Goal: Find specific page/section: Find specific page/section

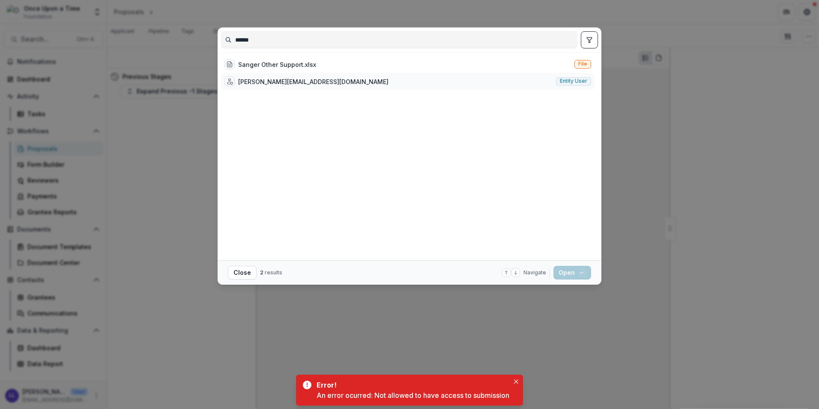
type input "******"
click at [307, 80] on div "[PERSON_NAME][EMAIL_ADDRESS][DOMAIN_NAME] Entity user" at bounding box center [408, 81] width 374 height 17
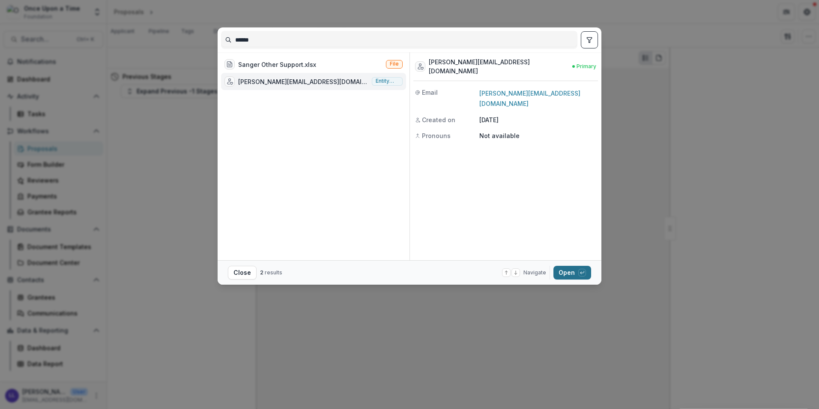
click at [576, 274] on button "Open with enter key" at bounding box center [572, 273] width 38 height 14
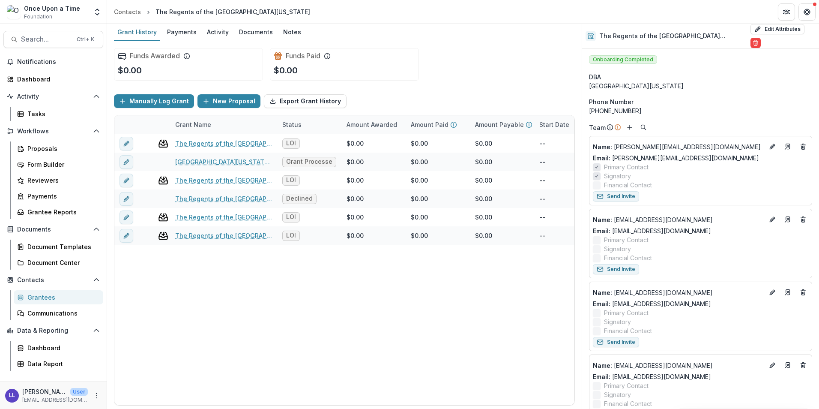
drag, startPoint x: 739, startPoint y: 272, endPoint x: 728, endPoint y: 119, distance: 153.8
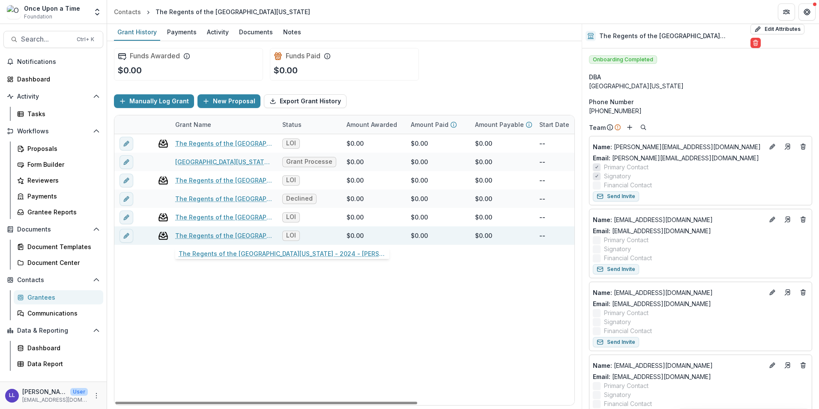
click at [209, 236] on link "The Regents of the [GEOGRAPHIC_DATA][US_STATE] - 2024 - [PERSON_NAME][MEDICAL_D…" at bounding box center [223, 235] width 97 height 9
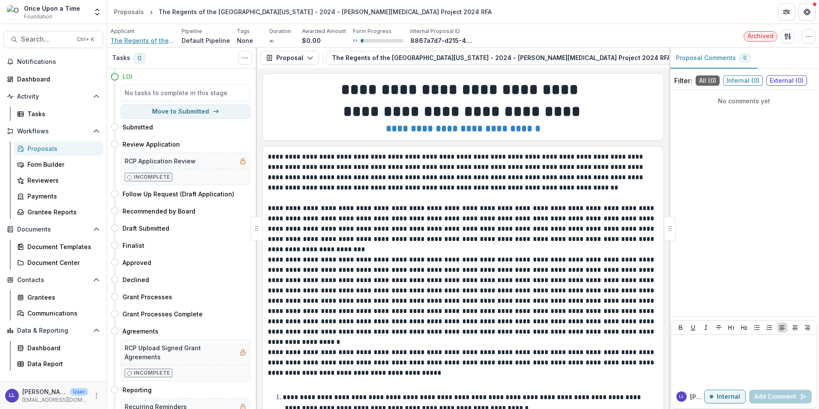
click at [136, 42] on span "The Regents of the [GEOGRAPHIC_DATA][US_STATE]" at bounding box center [143, 40] width 64 height 9
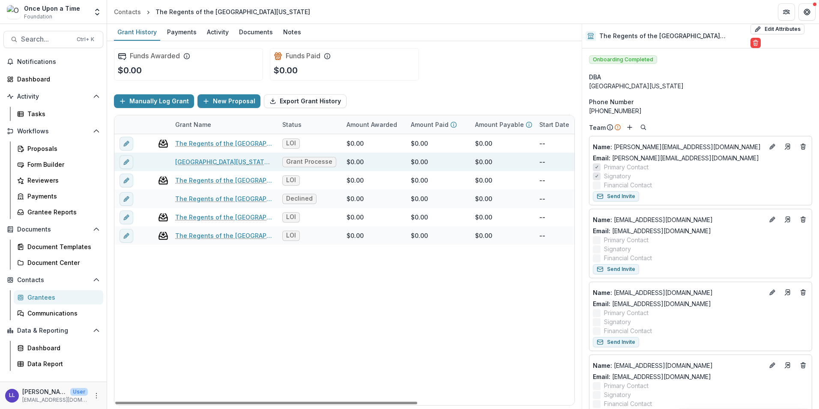
click at [226, 163] on link "[GEOGRAPHIC_DATA][US_STATE] - 2024 - [GEOGRAPHIC_DATA][PERSON_NAME][MEDICAL_DAT…" at bounding box center [223, 161] width 97 height 9
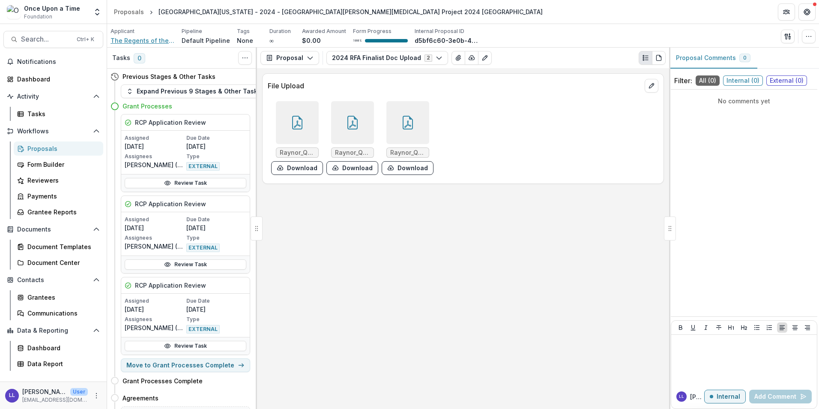
click at [137, 44] on span "The Regents of the [GEOGRAPHIC_DATA][US_STATE]" at bounding box center [143, 40] width 64 height 9
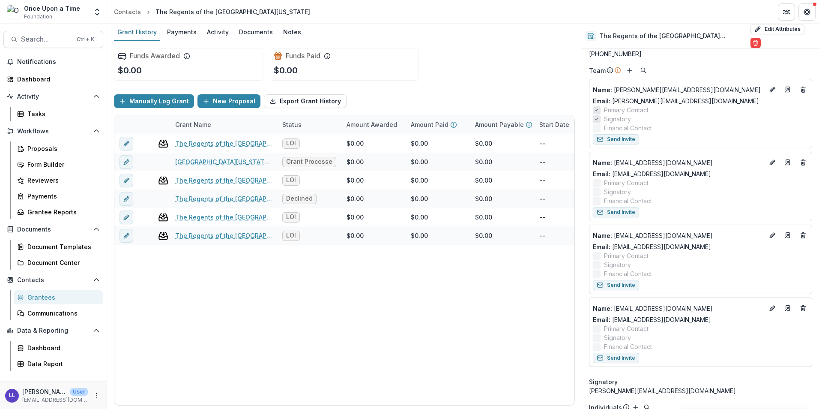
scroll to position [5, 0]
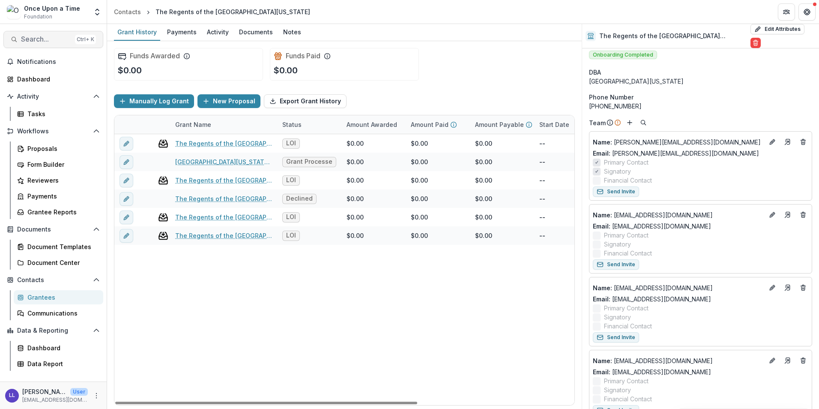
click at [39, 45] on button "Search... Ctrl + K" at bounding box center [53, 39] width 100 height 17
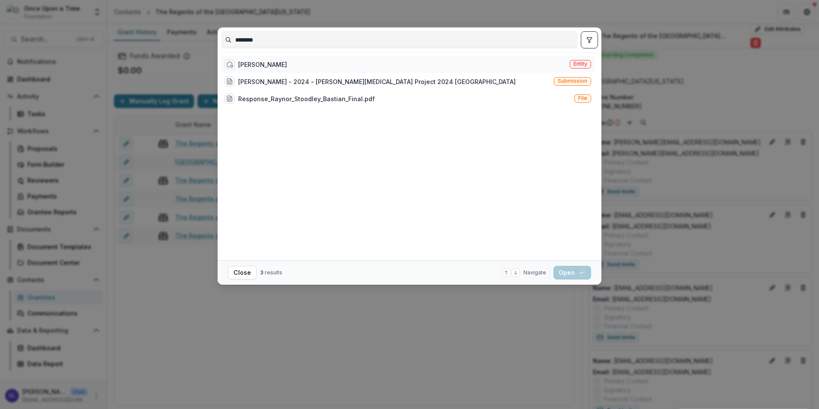
type input "********"
click at [303, 66] on div "[PERSON_NAME] Entity" at bounding box center [408, 64] width 374 height 17
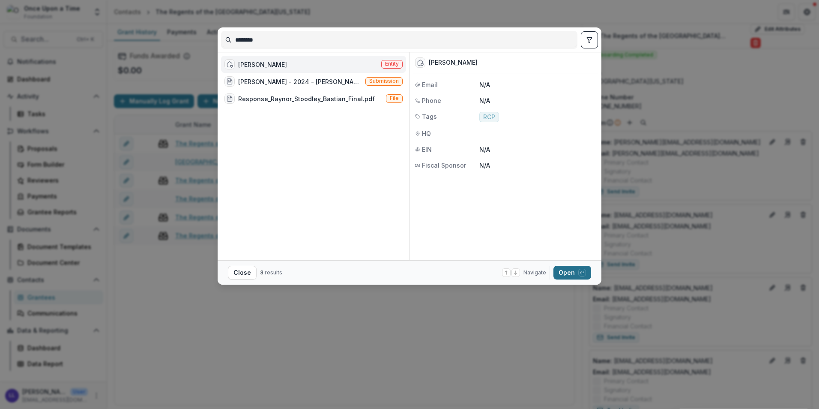
click at [574, 272] on button "Open with enter key" at bounding box center [572, 273] width 38 height 14
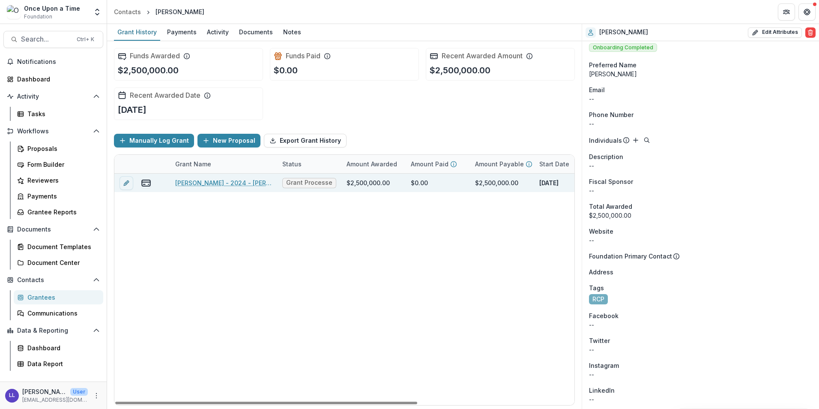
click at [237, 185] on link "[PERSON_NAME] - 2024 - [PERSON_NAME][MEDICAL_DATA] Project 2024 [GEOGRAPHIC_DAT…" at bounding box center [223, 182] width 97 height 9
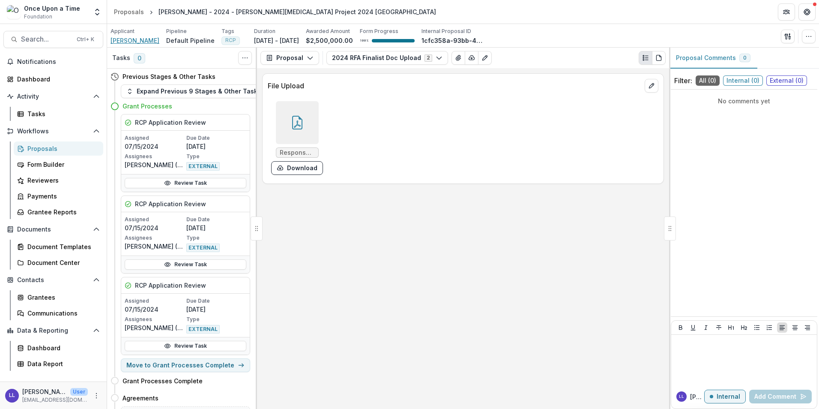
click at [130, 38] on span "[PERSON_NAME]" at bounding box center [135, 40] width 49 height 9
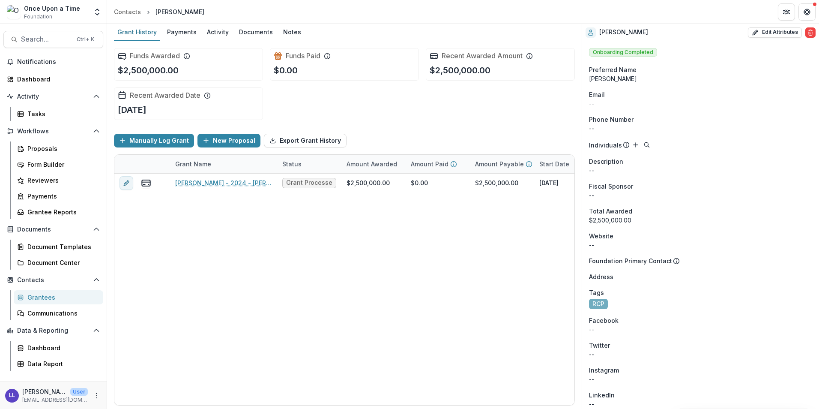
scroll to position [193, 0]
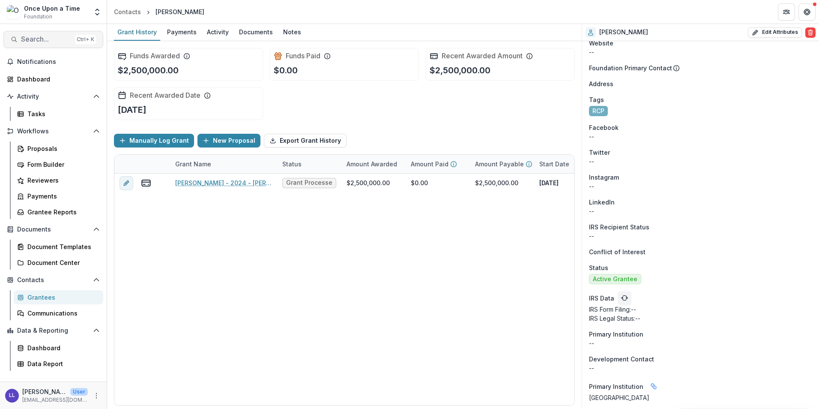
click at [51, 39] on span "Search..." at bounding box center [46, 39] width 51 height 8
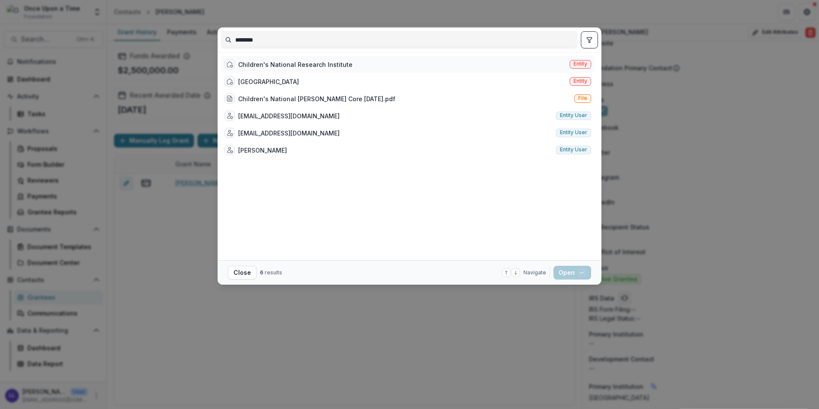
type input "********"
click at [296, 63] on div "Children's National Research Institute" at bounding box center [295, 64] width 114 height 9
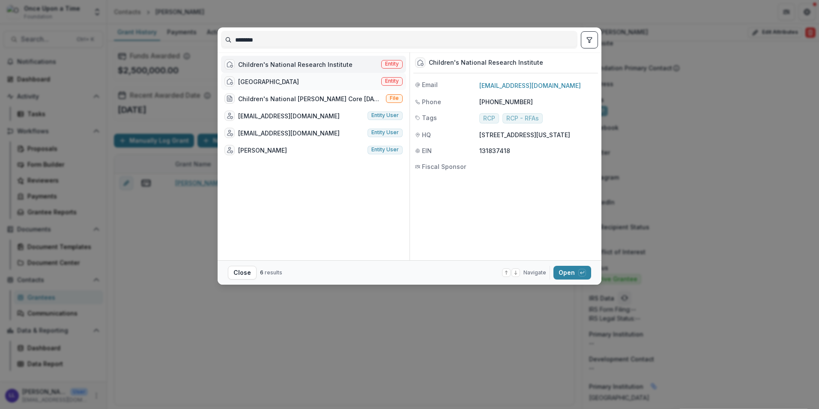
click at [299, 85] on div "[GEOGRAPHIC_DATA]" at bounding box center [268, 81] width 61 height 9
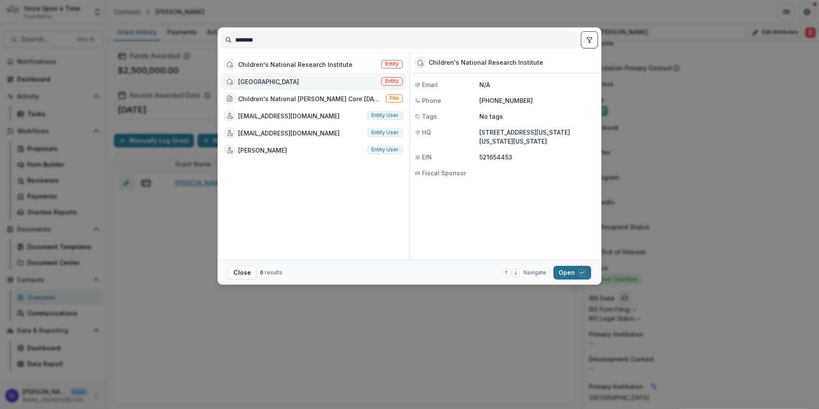
click at [574, 276] on button "Open with enter key" at bounding box center [572, 273] width 38 height 14
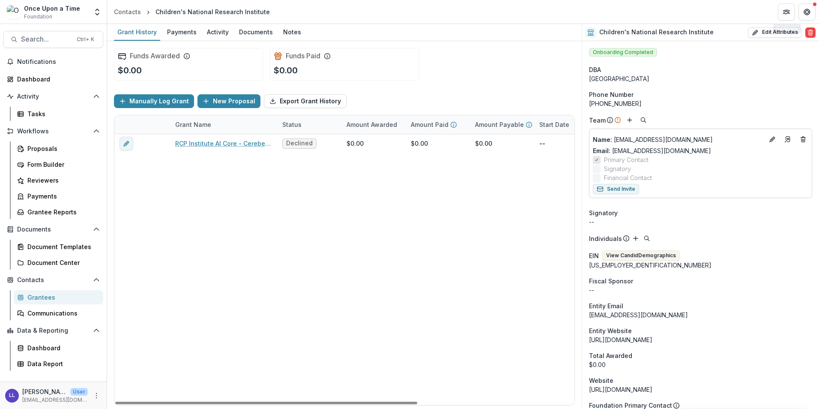
click at [369, 248] on div "RCP Institute AI Core - Cerebellar Foundation Model Declined $0.00 $0.00 $0.00 …" at bounding box center [463, 269] width 698 height 271
click at [50, 39] on span "Search..." at bounding box center [46, 39] width 51 height 8
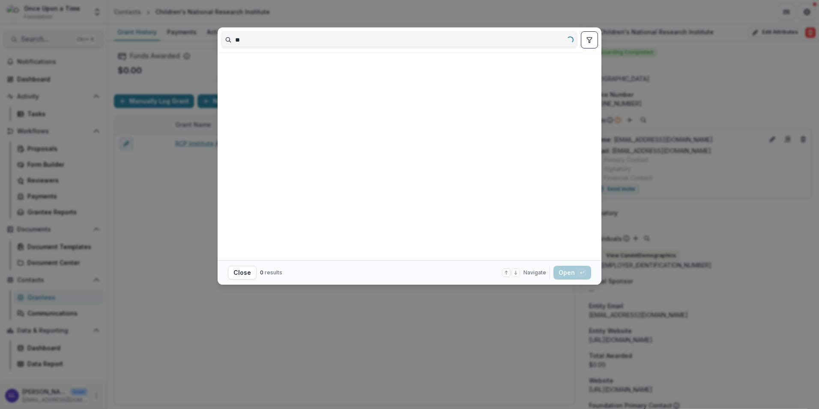
type input "*"
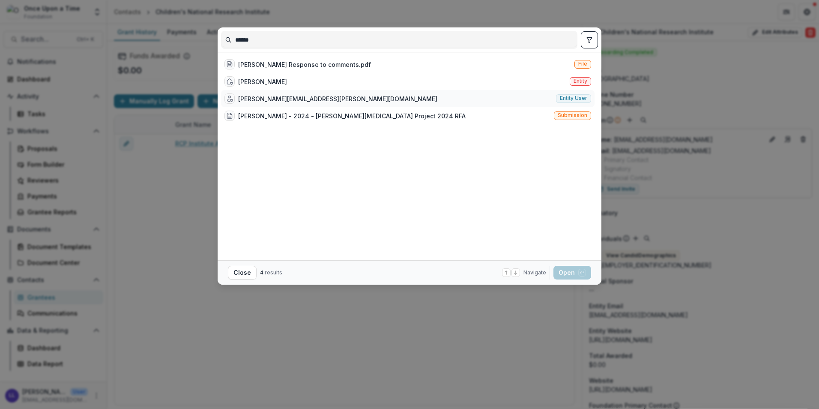
type input "******"
click at [284, 101] on div "[PERSON_NAME][EMAIL_ADDRESS][PERSON_NAME][DOMAIN_NAME]" at bounding box center [337, 98] width 199 height 9
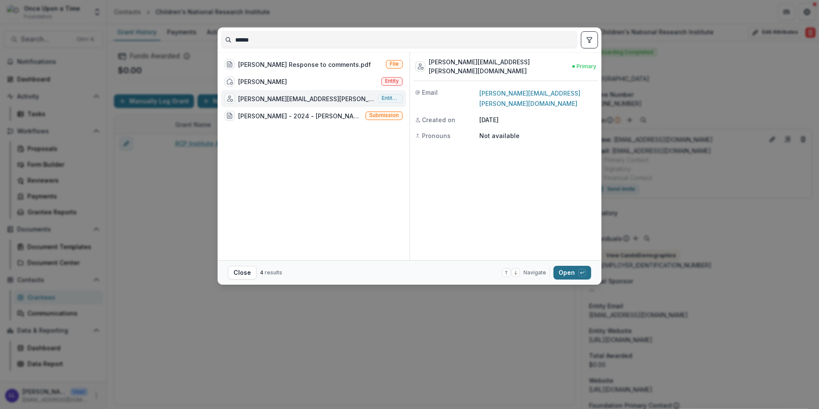
click at [583, 272] on icon "button" at bounding box center [582, 272] width 5 height 5
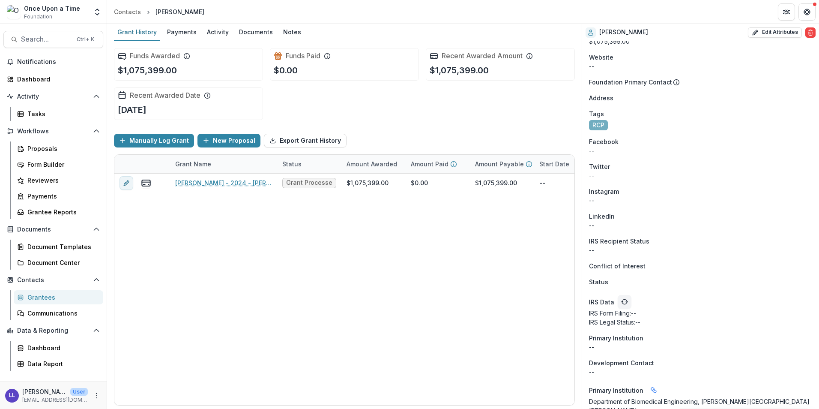
scroll to position [182, 0]
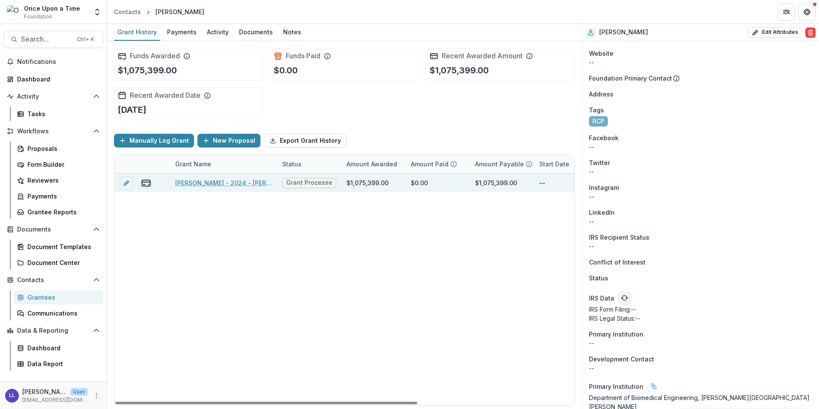
click at [242, 183] on link "[PERSON_NAME] - 2024 - [PERSON_NAME][MEDICAL_DATA] Project 2024 RFA" at bounding box center [223, 182] width 97 height 9
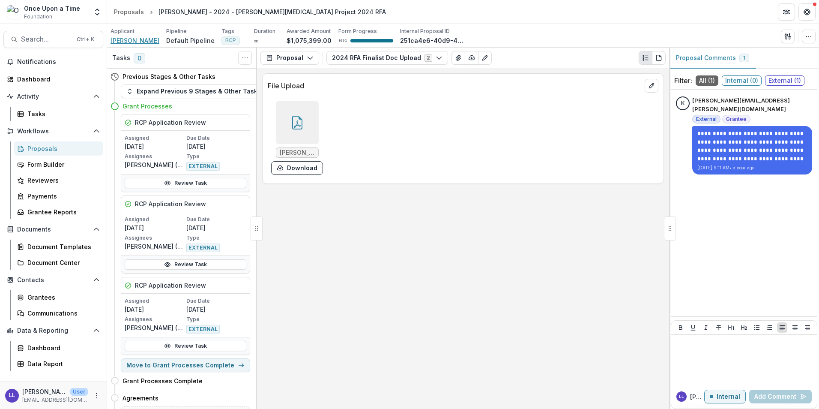
click at [130, 40] on span "[PERSON_NAME]" at bounding box center [135, 40] width 49 height 9
